Goal: Task Accomplishment & Management: Manage account settings

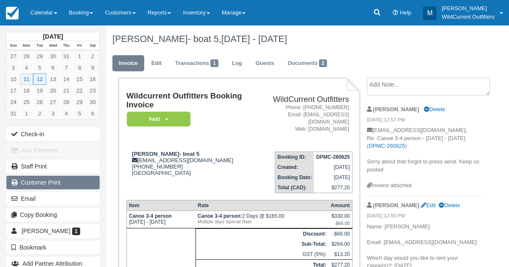
click at [54, 183] on link "Customer Print" at bounding box center [52, 183] width 93 height 14
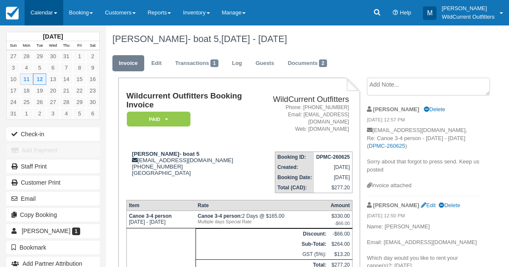
click at [41, 11] on link "Calendar" at bounding box center [44, 12] width 39 height 25
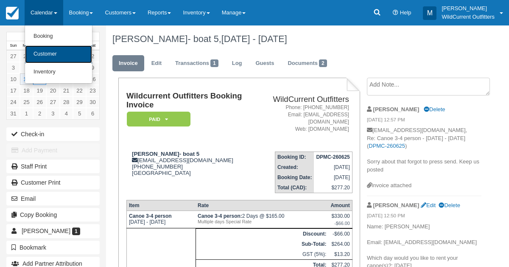
click at [44, 53] on link "Customer" at bounding box center [58, 54] width 67 height 18
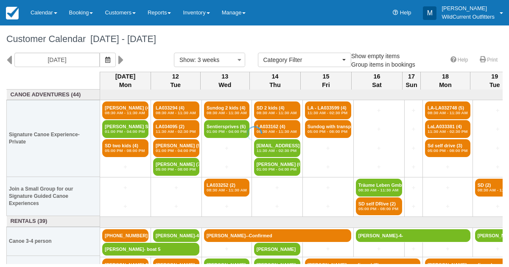
select select
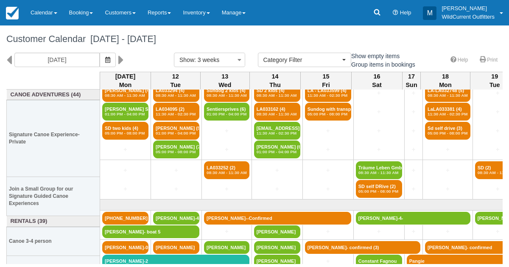
scroll to position [25, 0]
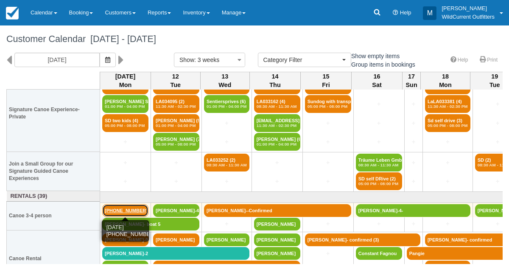
click at [115, 207] on link "[PHONE_NUMBER]" at bounding box center [125, 210] width 46 height 13
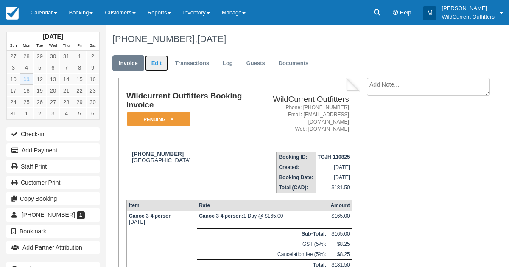
click at [161, 66] on link "Edit" at bounding box center [156, 63] width 23 height 17
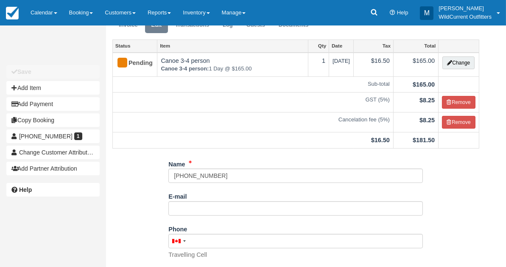
scroll to position [39, 0]
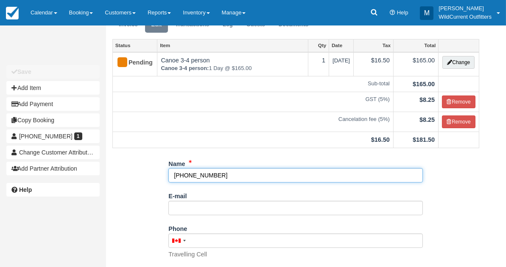
drag, startPoint x: 223, startPoint y: 169, endPoint x: 171, endPoint y: 171, distance: 52.2
click at [171, 171] on input "[PHONE_NUMBER]" at bounding box center [295, 175] width 255 height 14
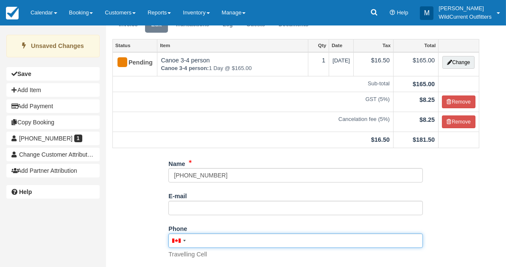
click at [195, 237] on input "Phone" at bounding box center [295, 240] width 255 height 14
paste input "+33777378110"
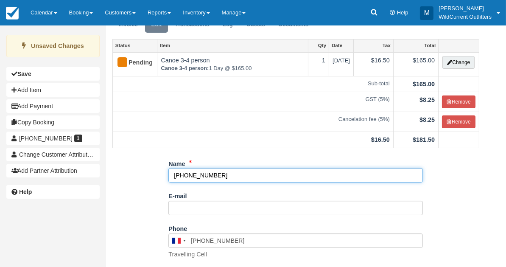
click at [218, 173] on input "[PHONE_NUMBER]" at bounding box center [295, 175] width 255 height 14
type input "07 77 37 81 10"
type input "+"
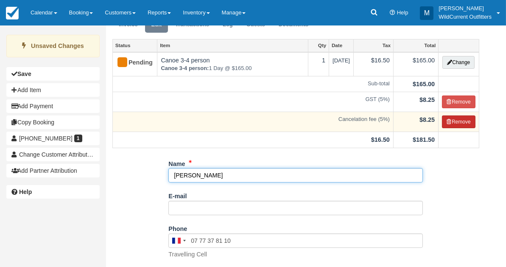
type input "[PERSON_NAME]"
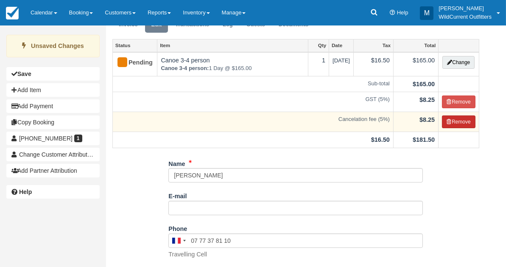
click at [460, 116] on button "Remove" at bounding box center [459, 121] width 34 height 13
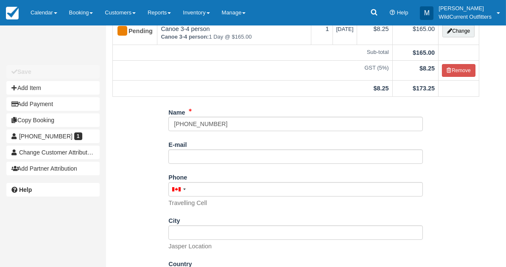
scroll to position [131, 0]
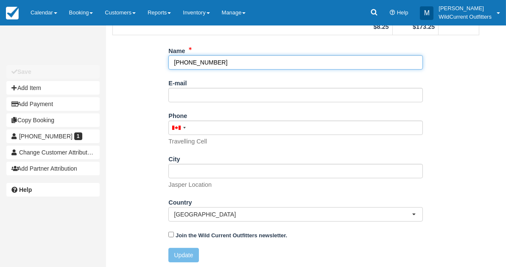
click at [191, 126] on ol "Name +33777378110 E-mail Did you mean ? Phone United States +1 Canada +1 United…" at bounding box center [295, 146] width 255 height 204
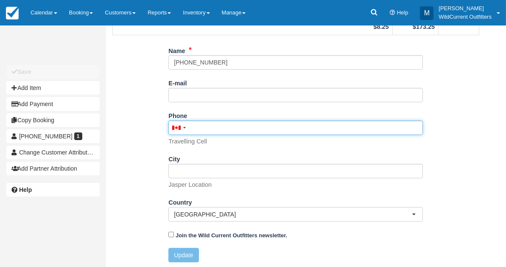
click at [191, 126] on input "Phone" at bounding box center [295, 127] width 255 height 14
paste input "[PHONE_NUMBER]"
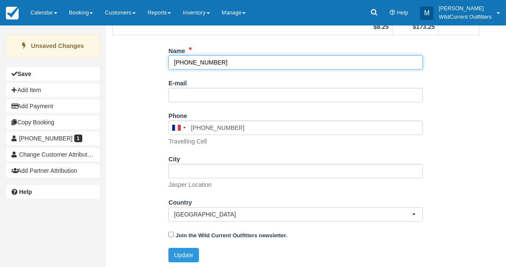
click at [218, 62] on input "[PHONE_NUMBER]" at bounding box center [295, 62] width 255 height 14
type input "07 77 37 81 10"
type input "+"
type input "[PERSON_NAME]"
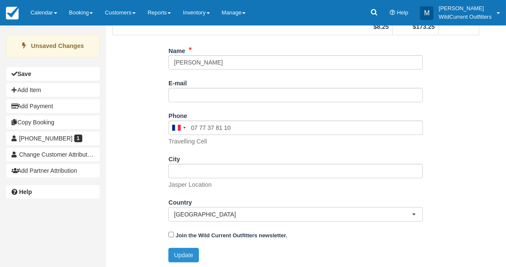
click at [184, 255] on button "Update" at bounding box center [183, 255] width 30 height 14
type input "+33777378110"
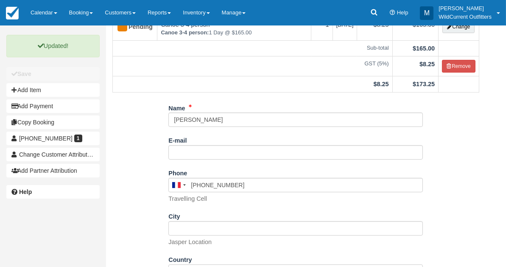
scroll to position [0, 0]
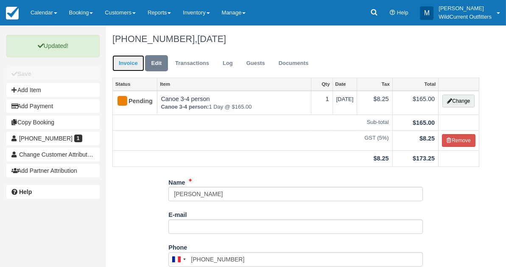
click at [132, 65] on link "Invoice" at bounding box center [128, 63] width 32 height 17
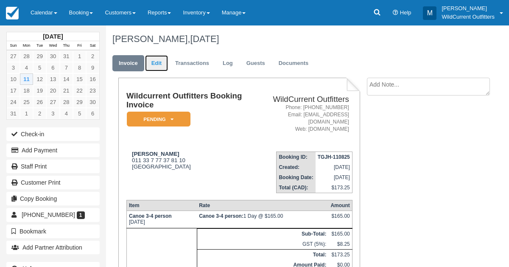
click at [162, 64] on link "Edit" at bounding box center [156, 63] width 23 height 17
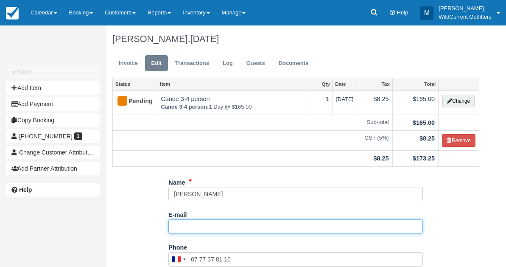
click at [193, 222] on input "E-mail" at bounding box center [295, 226] width 255 height 14
paste input "Name: Mélanie HEBERT Email: pro.mel.hebert@gmail.com Which day would you like t…"
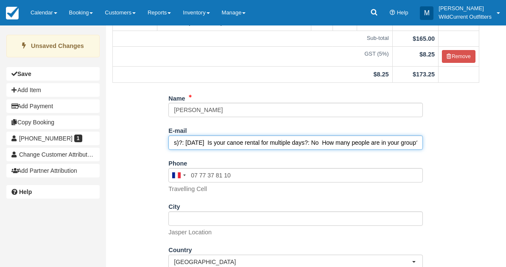
scroll to position [131, 0]
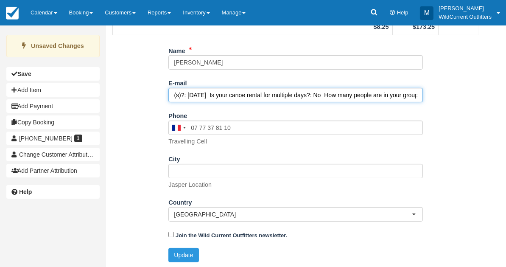
type input "Name: Mélanie HEBERT Email: pro.mel.hebert@gmail.com Which day would you like t…"
drag, startPoint x: 417, startPoint y: 92, endPoint x: 162, endPoint y: 100, distance: 255.5
click at [162, 100] on div "Name Melanie Hebert E-mail Name: Mélanie HEBERT Email: pro.mel.hebert@gmail.com…" at bounding box center [296, 156] width 380 height 225
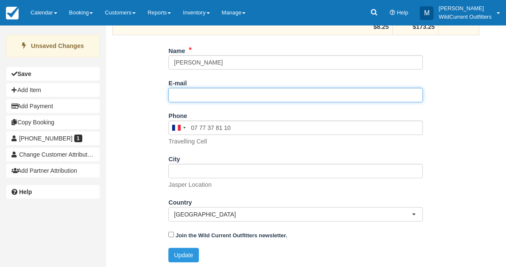
paste input "[EMAIL_ADDRESS][PERSON_NAME][PERSON_NAME][DOMAIN_NAME]"
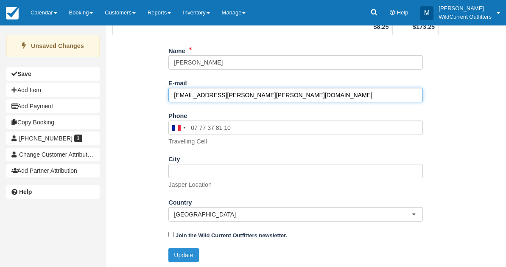
type input "[EMAIL_ADDRESS][PERSON_NAME][PERSON_NAME][DOMAIN_NAME]"
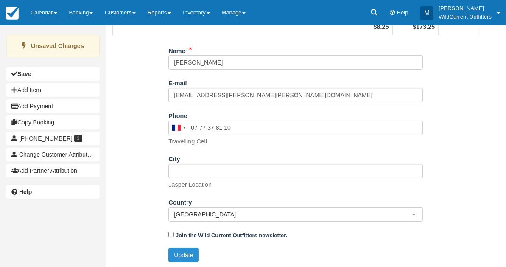
click at [181, 250] on button "Update" at bounding box center [183, 255] width 30 height 14
type input "+33777378110"
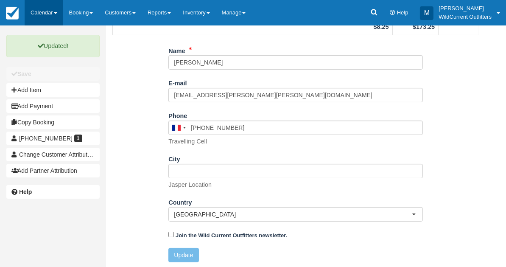
click at [38, 16] on link "Calendar" at bounding box center [44, 12] width 39 height 25
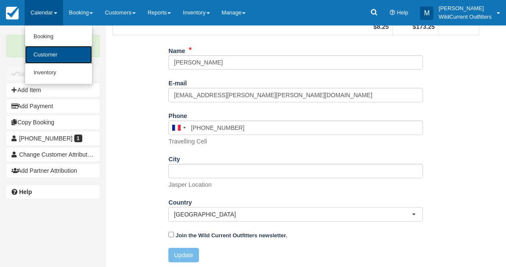
click at [39, 50] on link "Customer" at bounding box center [58, 55] width 67 height 18
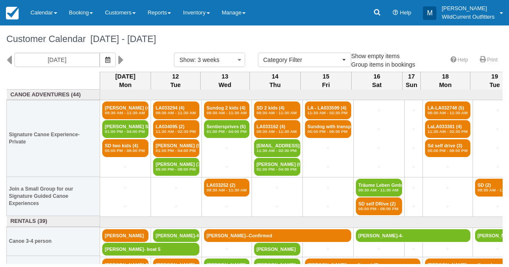
select select
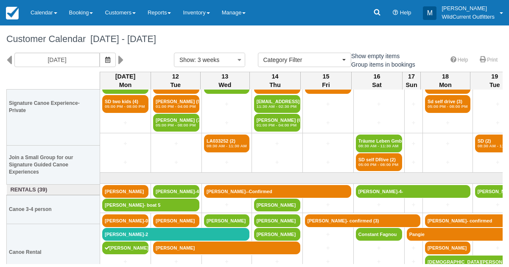
scroll to position [45, 0]
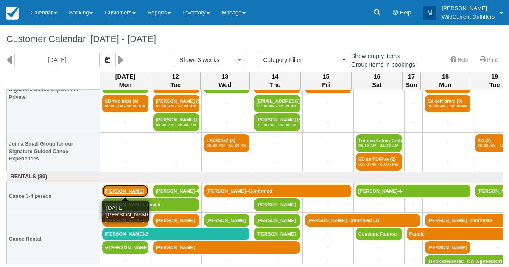
click at [127, 190] on link "[PERSON_NAME]" at bounding box center [125, 191] width 46 height 13
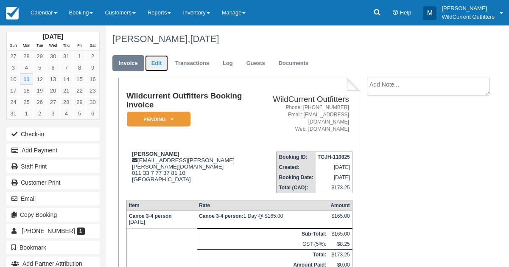
click at [156, 63] on link "Edit" at bounding box center [156, 63] width 23 height 17
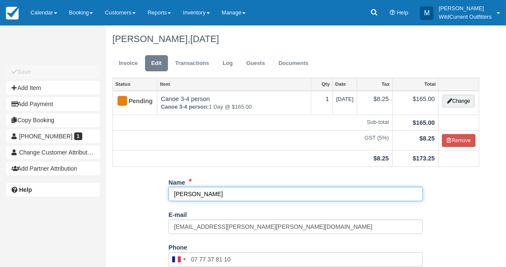
click at [218, 193] on input "[PERSON_NAME]" at bounding box center [295, 194] width 255 height 14
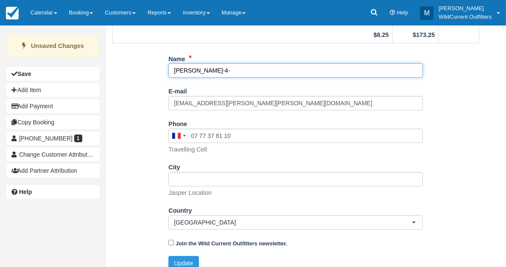
scroll to position [131, 0]
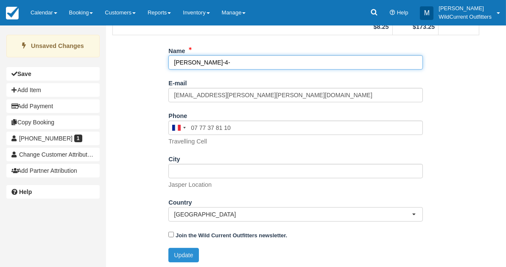
type input "[PERSON_NAME]-4-"
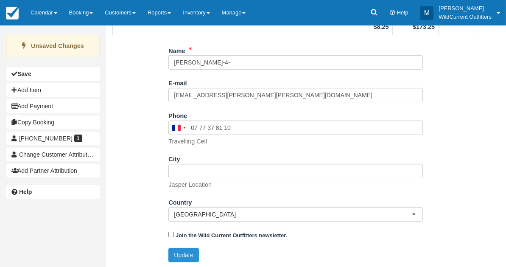
click at [177, 253] on button "Update" at bounding box center [183, 255] width 30 height 14
type input "[PHONE_NUMBER]"
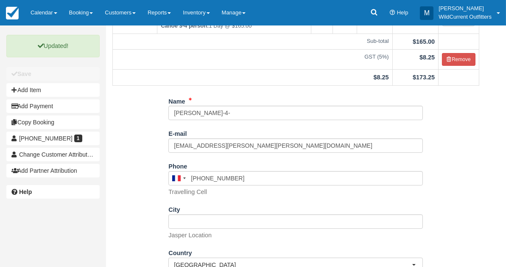
scroll to position [83, 0]
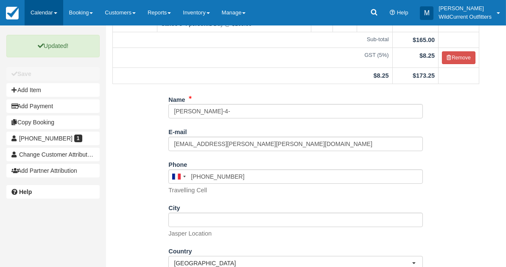
click at [43, 16] on link "Calendar" at bounding box center [44, 12] width 39 height 25
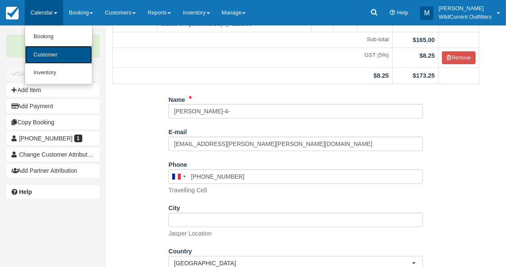
click at [42, 56] on link "Customer" at bounding box center [58, 55] width 67 height 18
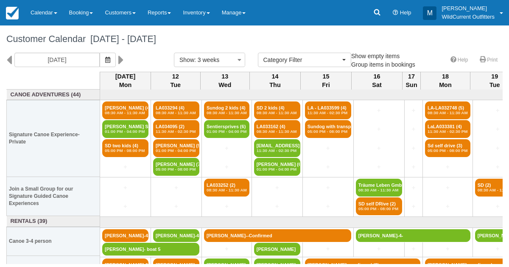
select select
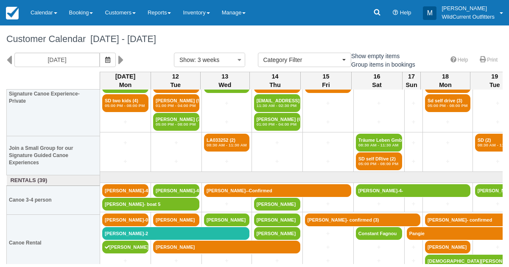
scroll to position [46, 0]
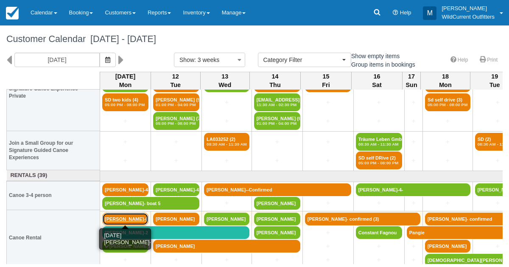
click at [121, 215] on link "Bruce Graham-0-" at bounding box center [125, 219] width 46 height 13
